Goal: Task Accomplishment & Management: Complete application form

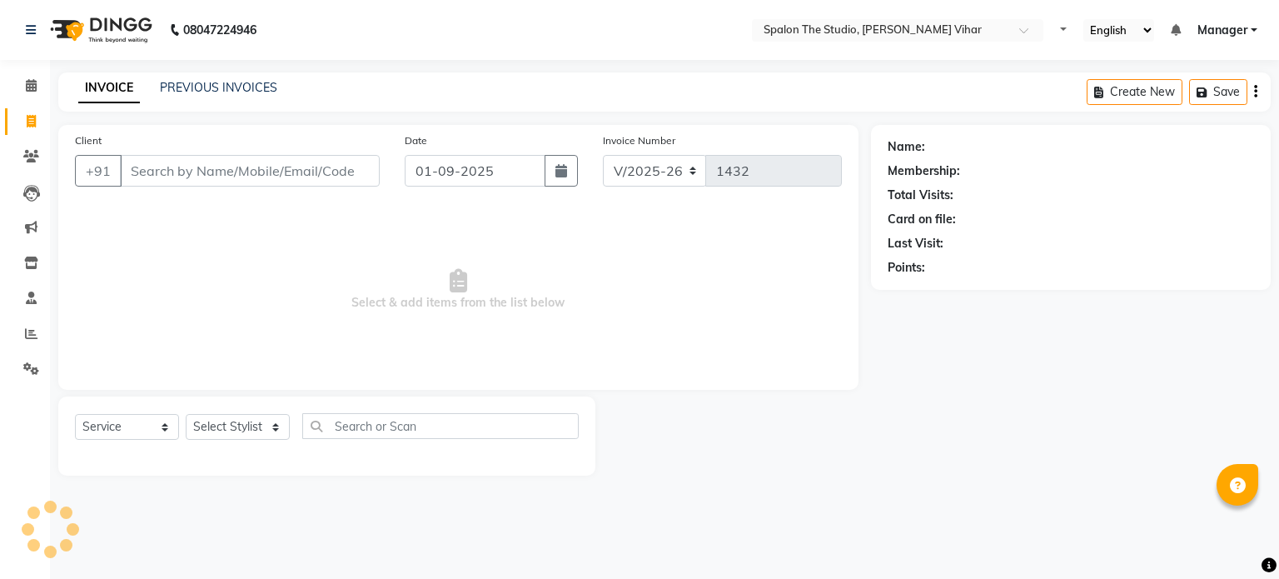
select select "903"
select select "service"
click at [227, 183] on input "Client" at bounding box center [250, 171] width 260 height 32
click at [227, 181] on input "Client" at bounding box center [250, 171] width 260 height 32
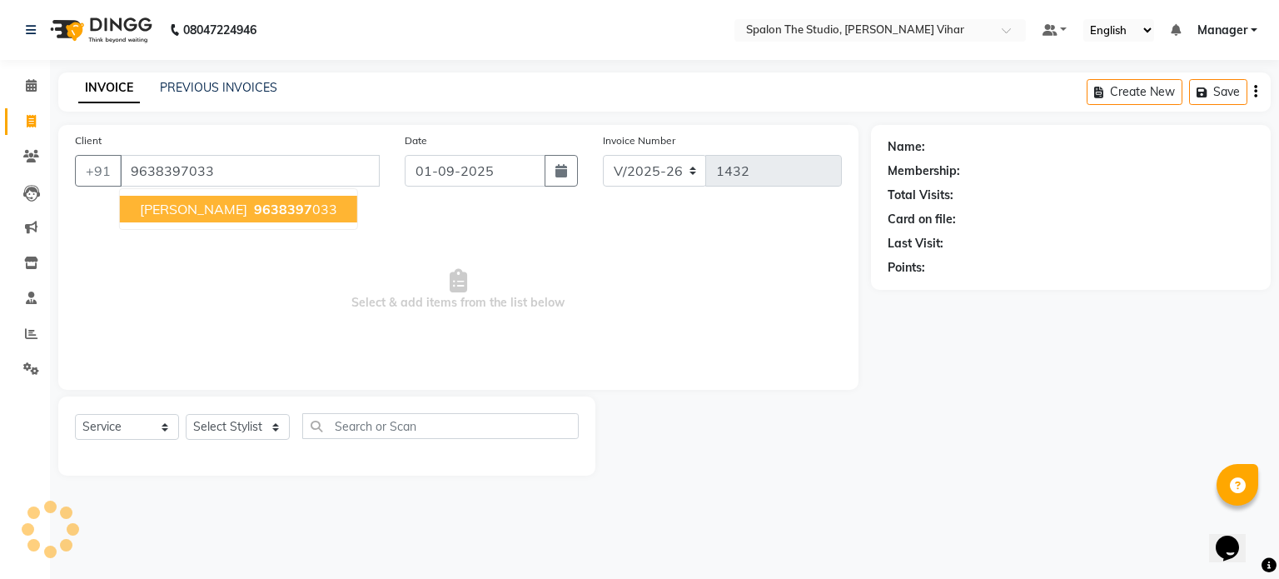
type input "9638397033"
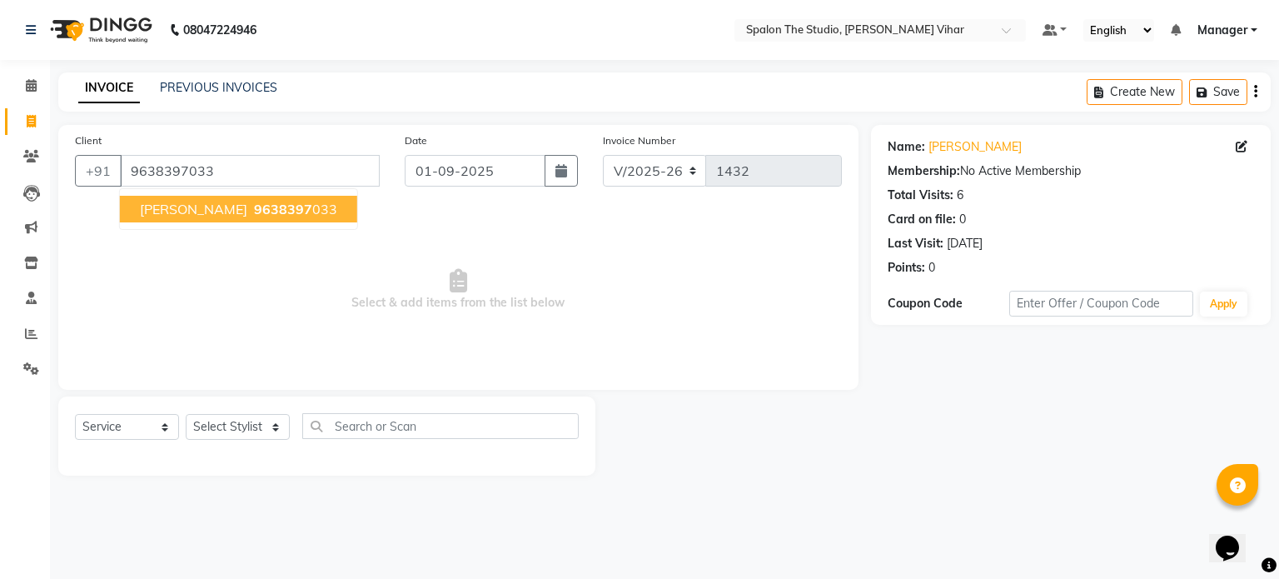
click at [273, 207] on span "9638397" at bounding box center [283, 209] width 58 height 17
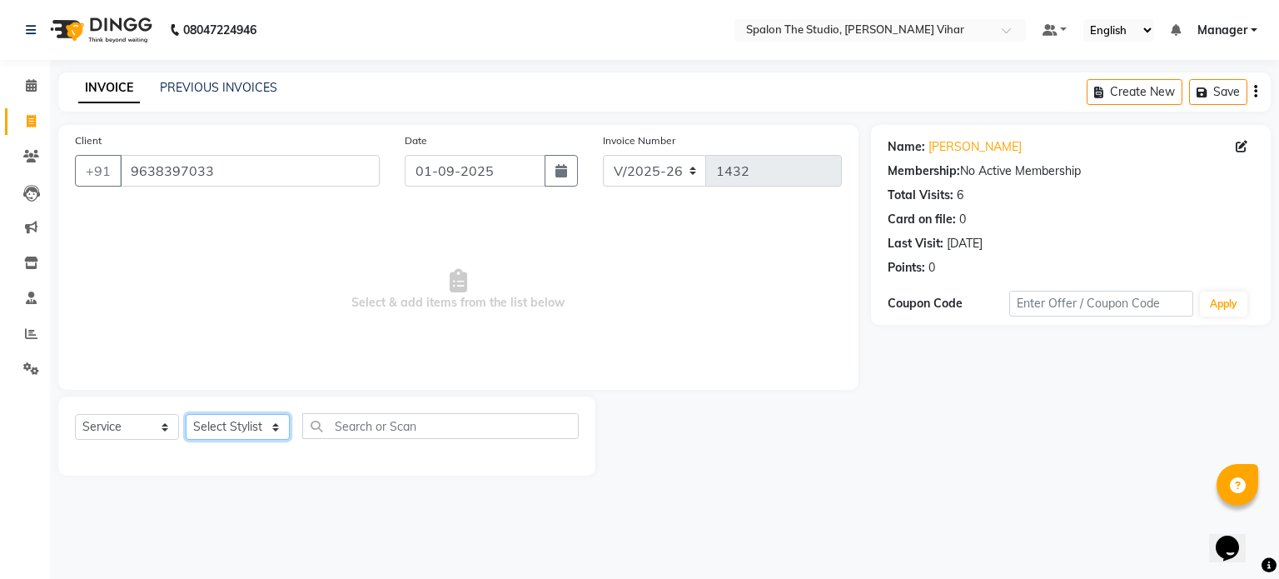
click at [259, 431] on select "Select Stylist Aarti [PERSON_NAME] Gernal [PERSON_NAME] Manager navazish [PERSO…" at bounding box center [238, 427] width 104 height 26
select select "47767"
click at [186, 415] on select "Select Stylist Aarti [PERSON_NAME] Gernal [PERSON_NAME] Manager navazish [PERSO…" at bounding box center [238, 427] width 104 height 26
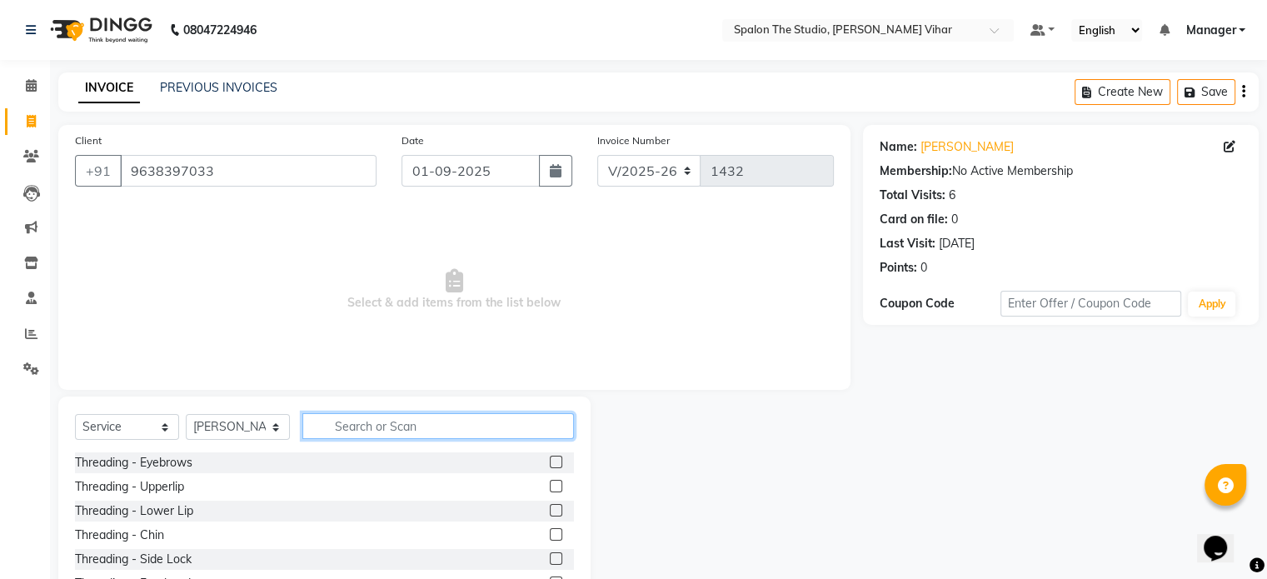
click at [335, 426] on input "text" at bounding box center [437, 426] width 271 height 26
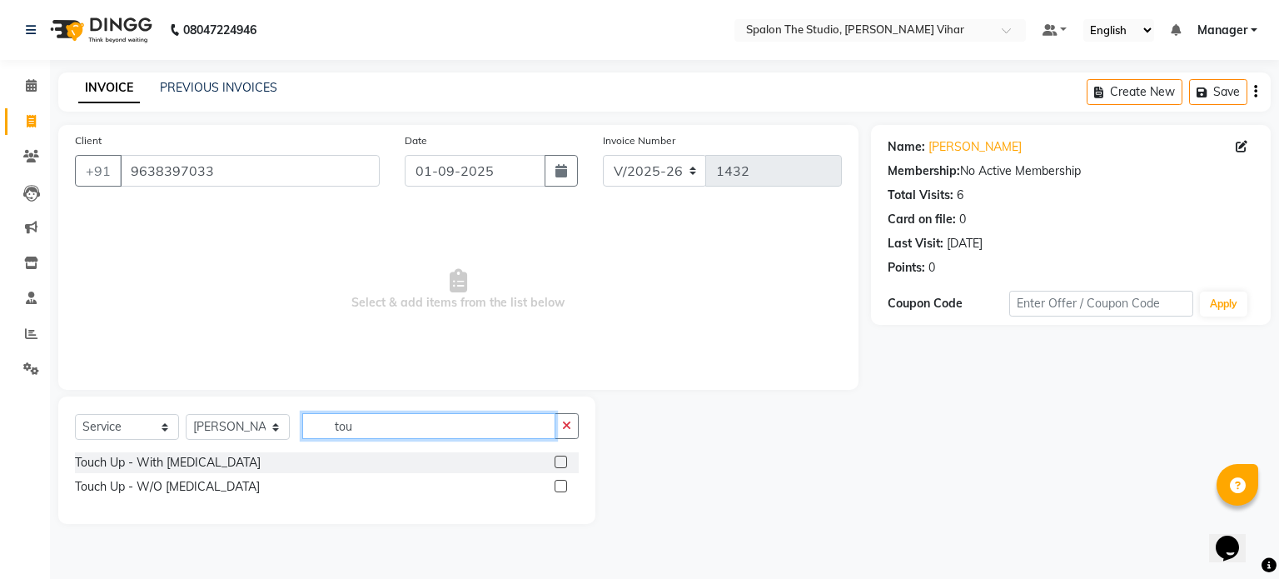
type input "tou"
click at [560, 487] on label at bounding box center [561, 486] width 12 height 12
click at [560, 487] on input "checkbox" at bounding box center [560, 486] width 11 height 11
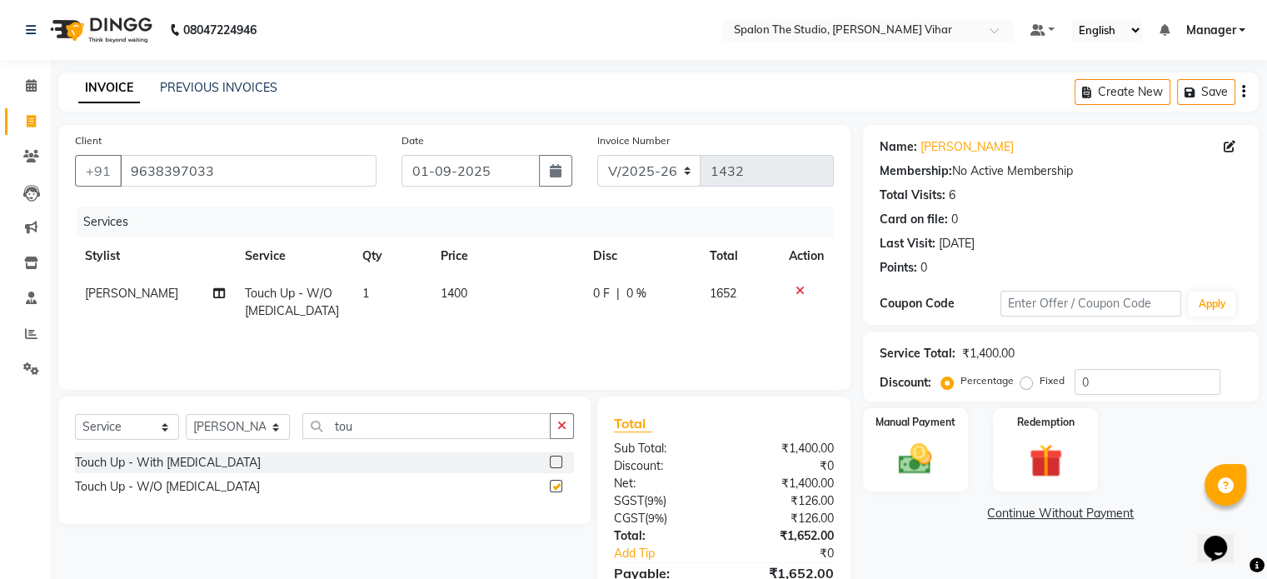
checkbox input "false"
click at [470, 426] on input "tou" at bounding box center [426, 426] width 248 height 26
type input "t"
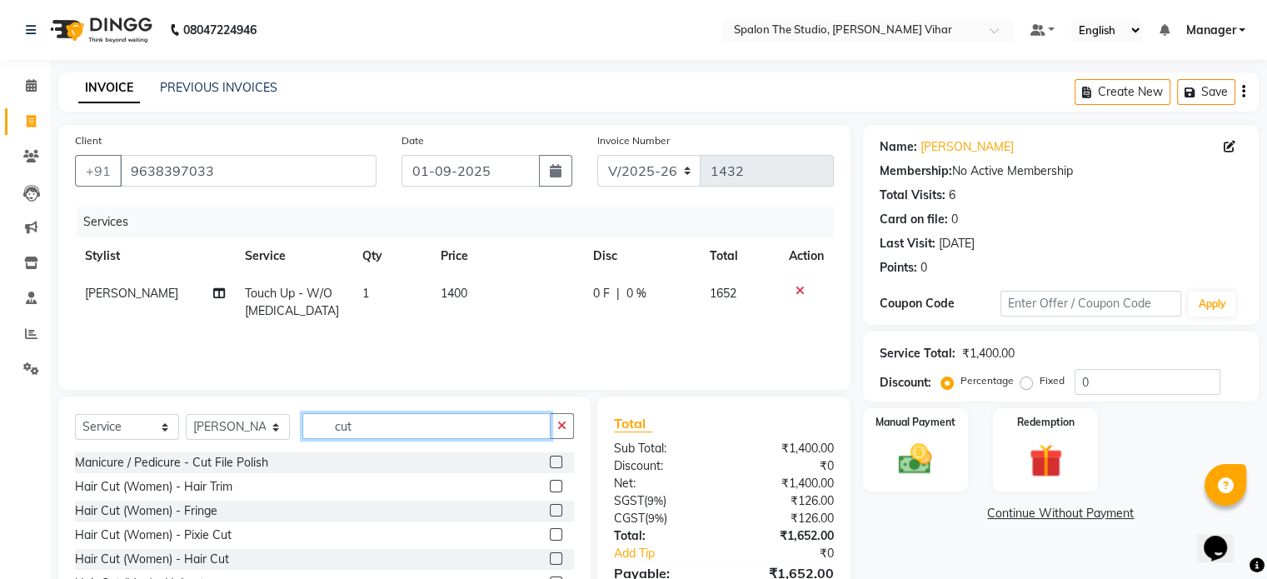
type input "cut"
click at [550, 562] on label at bounding box center [556, 558] width 12 height 12
click at [550, 562] on input "checkbox" at bounding box center [555, 559] width 11 height 11
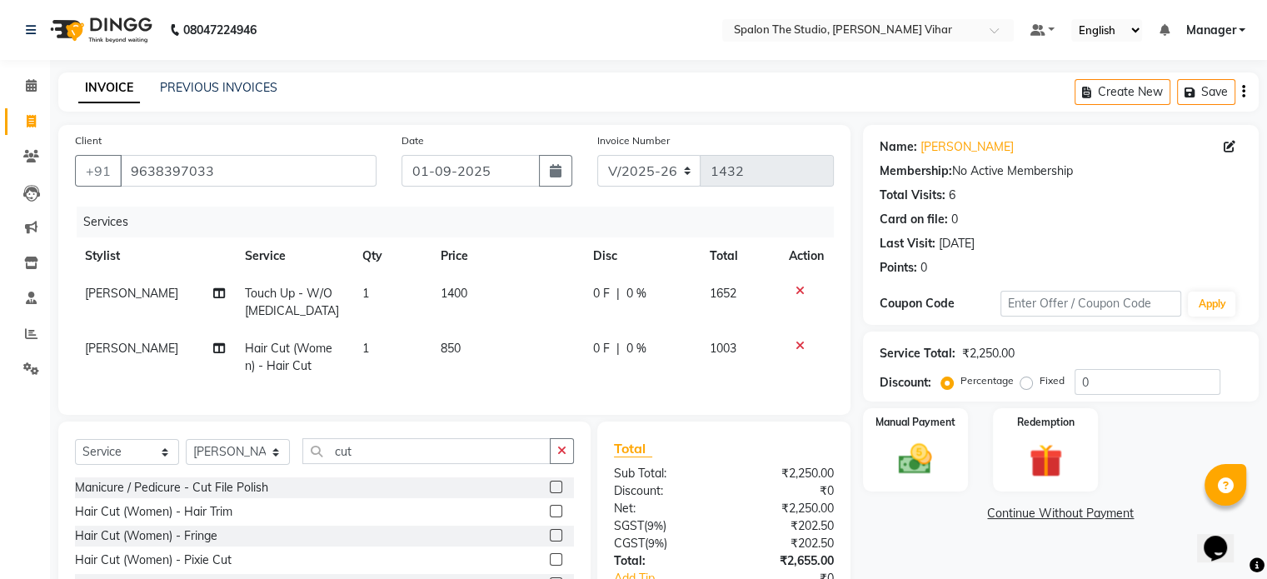
checkbox input "false"
click at [497, 289] on td "1400" at bounding box center [507, 302] width 152 height 55
select select "47767"
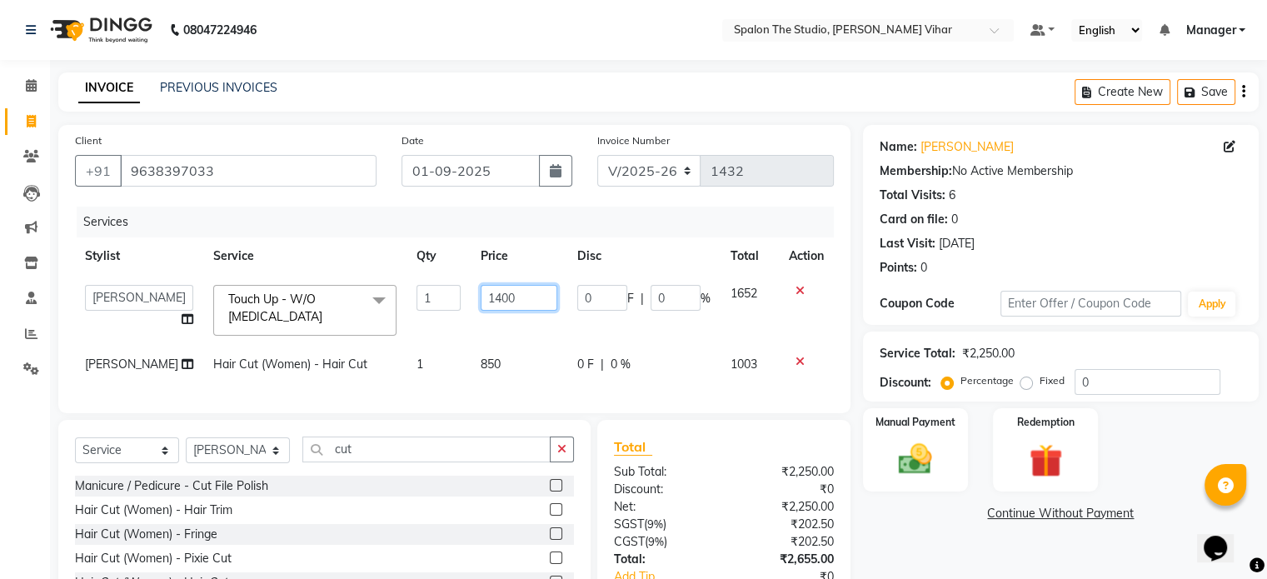
click at [497, 289] on input "1400" at bounding box center [519, 298] width 77 height 26
type input "1"
click at [497, 289] on input "number" at bounding box center [519, 298] width 77 height 26
type input "1525"
click at [912, 535] on div "Name: [PERSON_NAME] Membership: No Active Membership Total Visits: 6 Card on fi…" at bounding box center [1067, 395] width 408 height 540
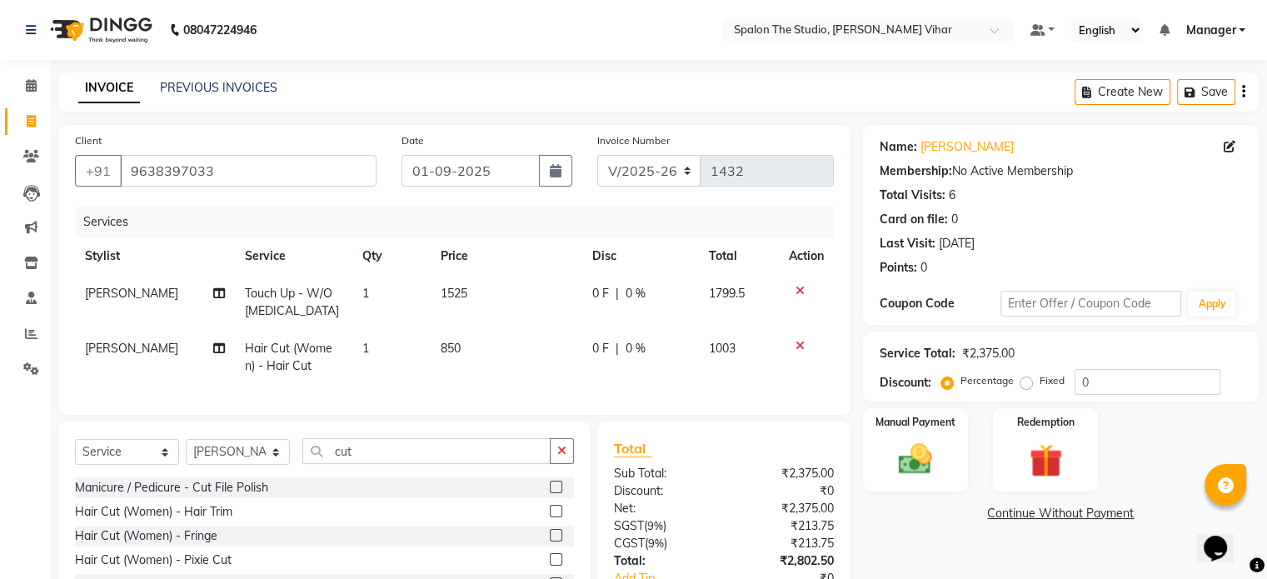
click at [486, 292] on td "1525" at bounding box center [507, 302] width 152 height 55
select select "47767"
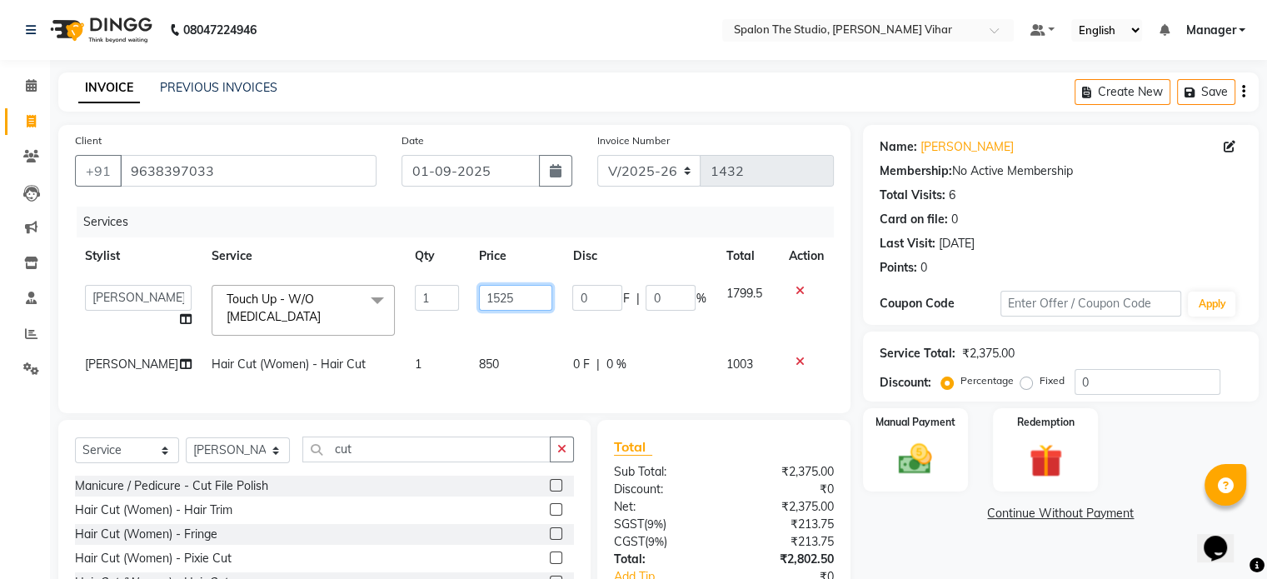
click at [501, 296] on input "1525" at bounding box center [516, 298] width 74 height 26
type input "1526"
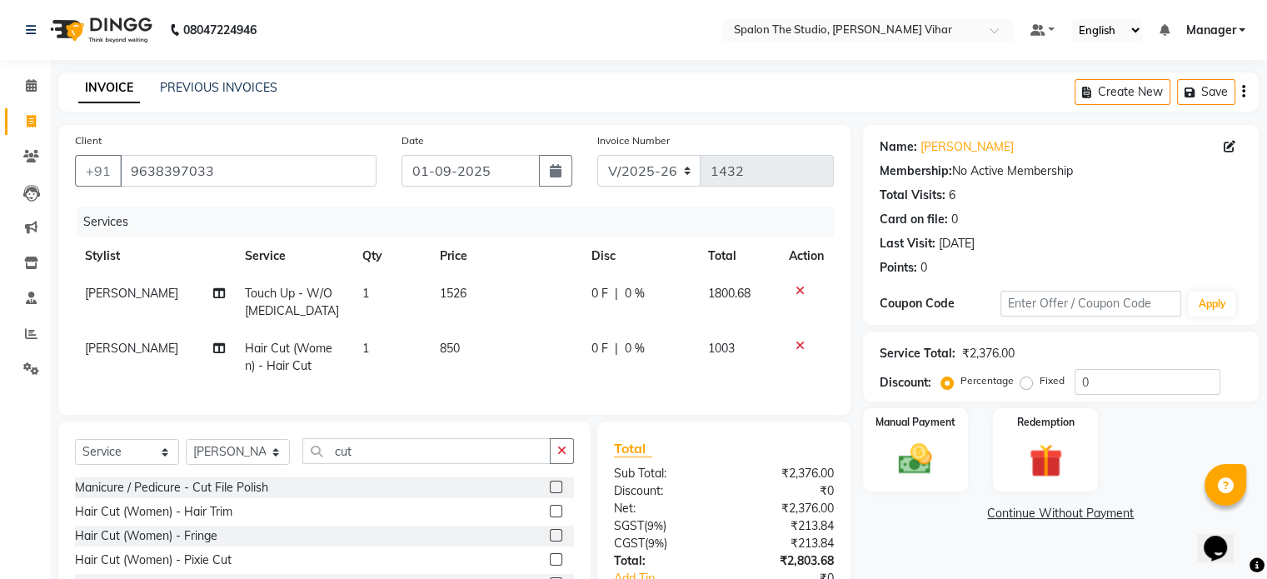
click at [889, 511] on link "Continue Without Payment" at bounding box center [1060, 513] width 389 height 17
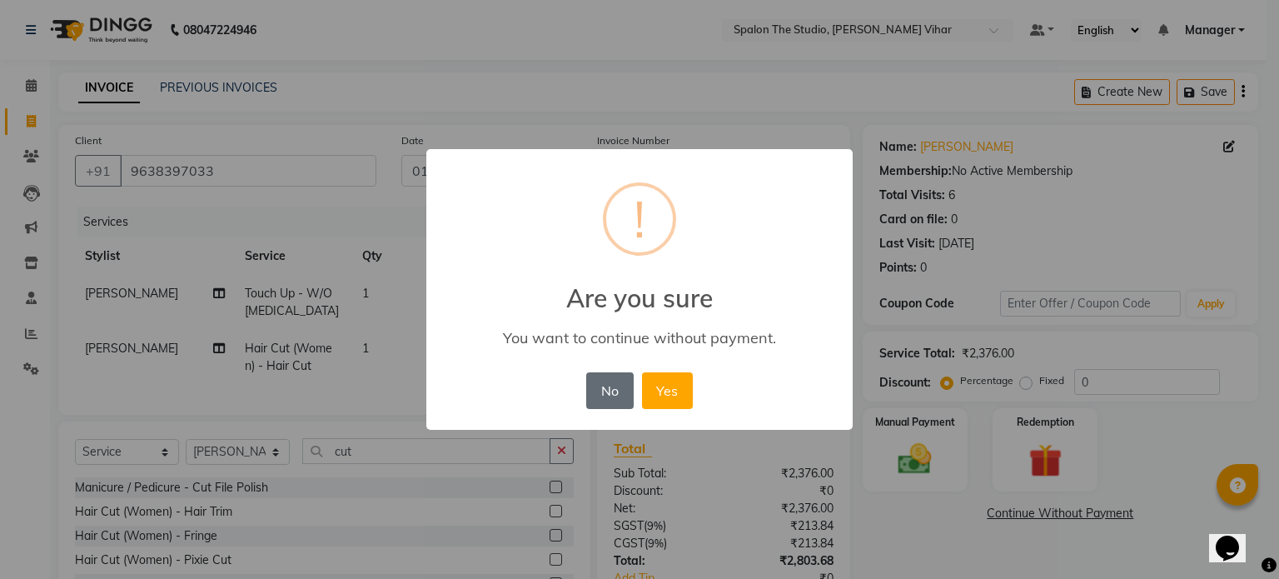
click at [604, 399] on button "No" at bounding box center [609, 390] width 47 height 37
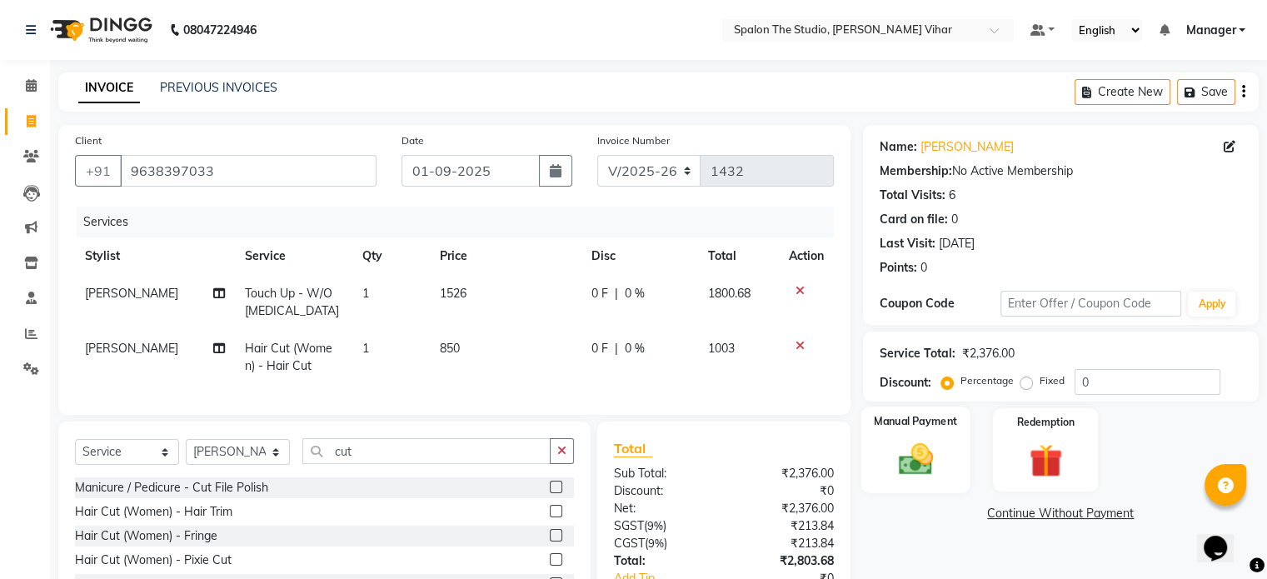
click at [933, 454] on img at bounding box center [915, 460] width 56 height 40
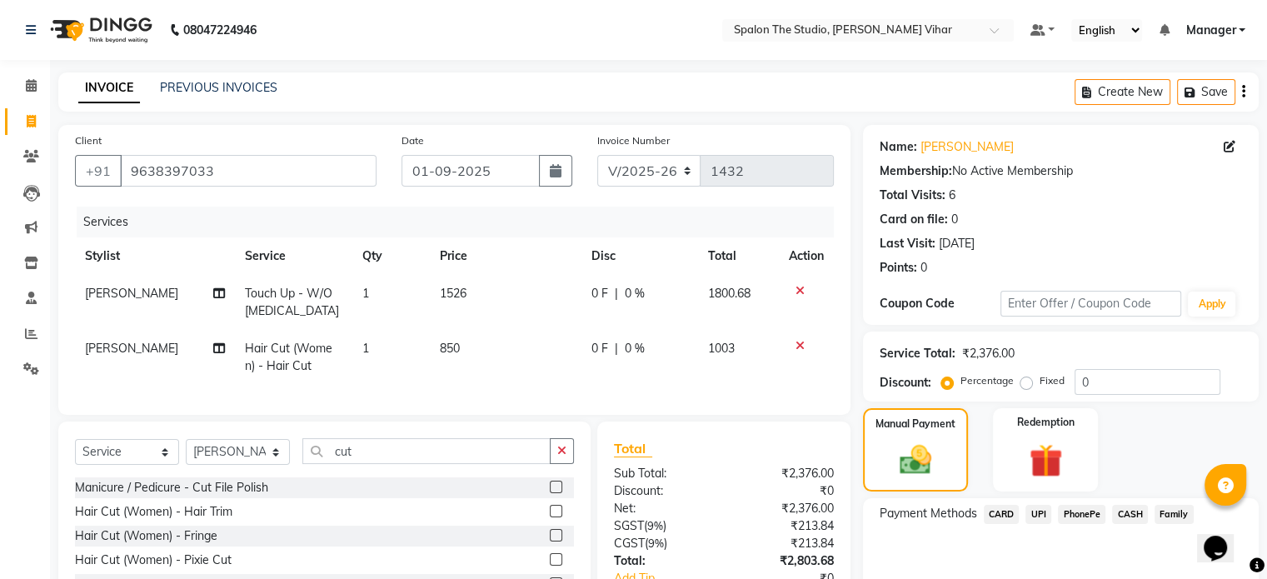
click at [1040, 509] on span "UPI" at bounding box center [1038, 514] width 26 height 19
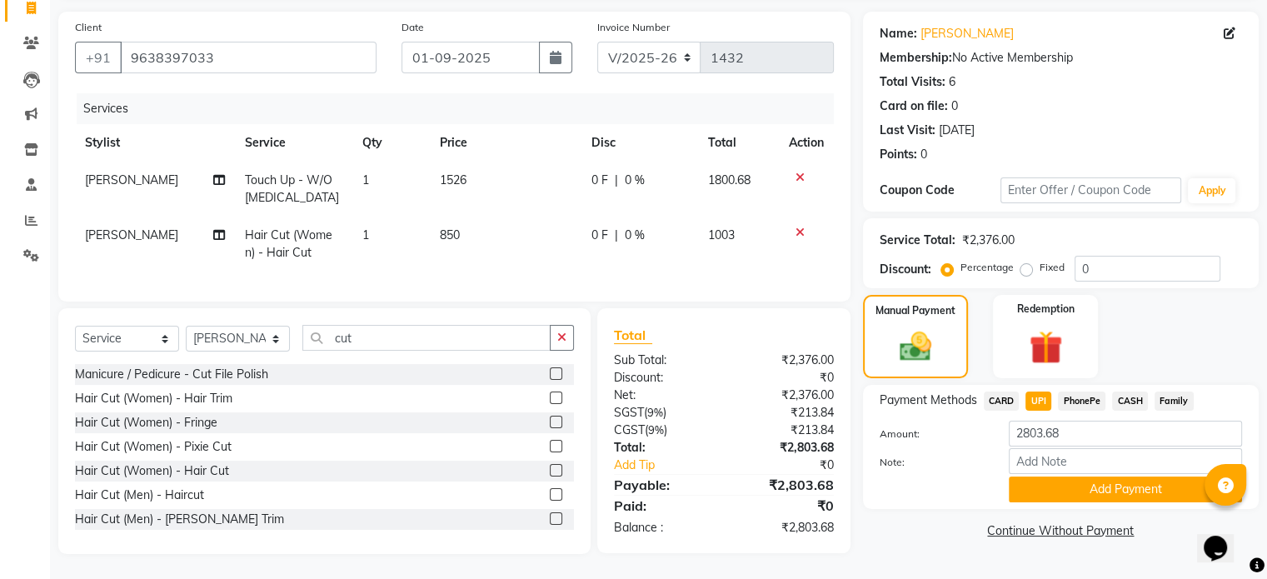
scroll to position [127, 0]
click at [1116, 476] on button "Add Payment" at bounding box center [1124, 489] width 233 height 26
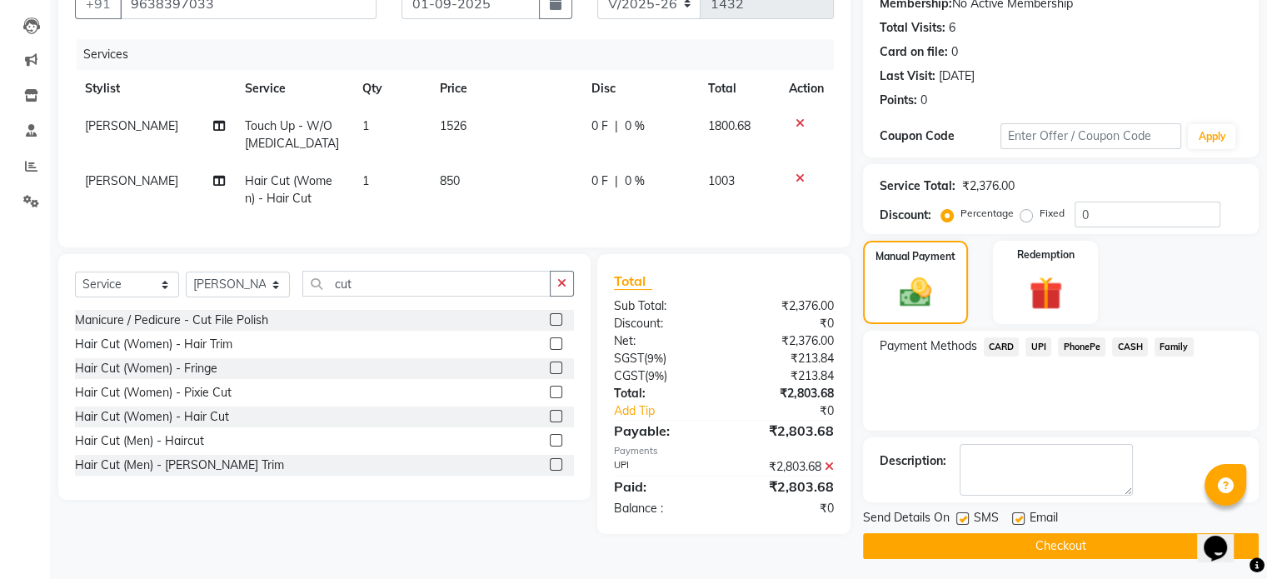
scroll to position [171, 0]
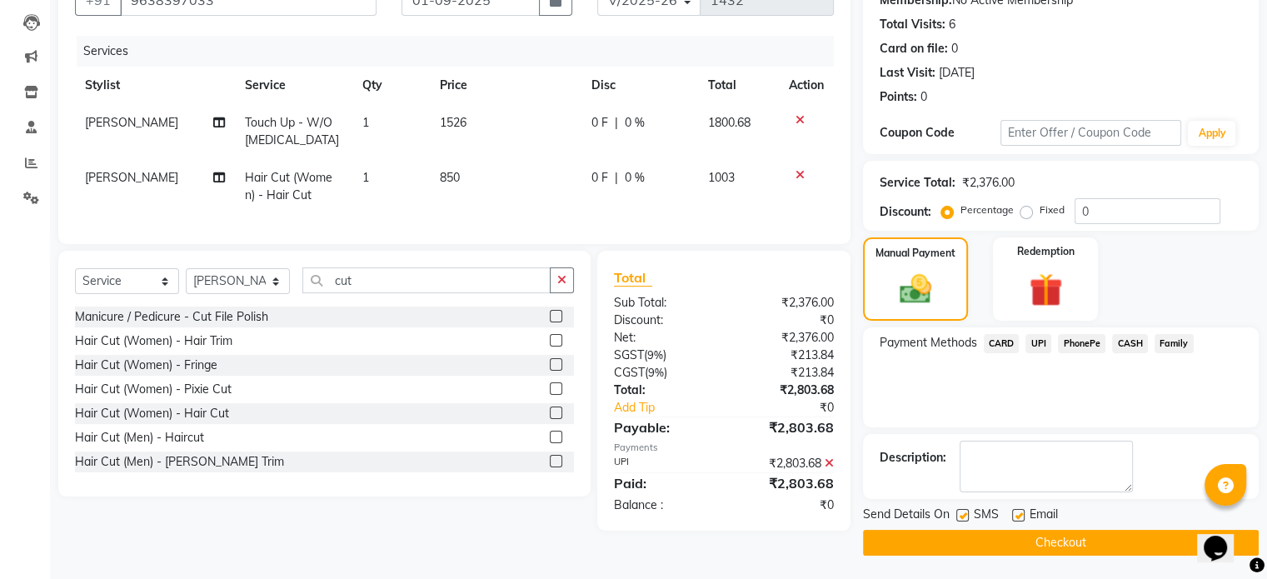
click at [1035, 542] on button "Checkout" at bounding box center [1061, 543] width 396 height 26
